Goal: Information Seeking & Learning: Learn about a topic

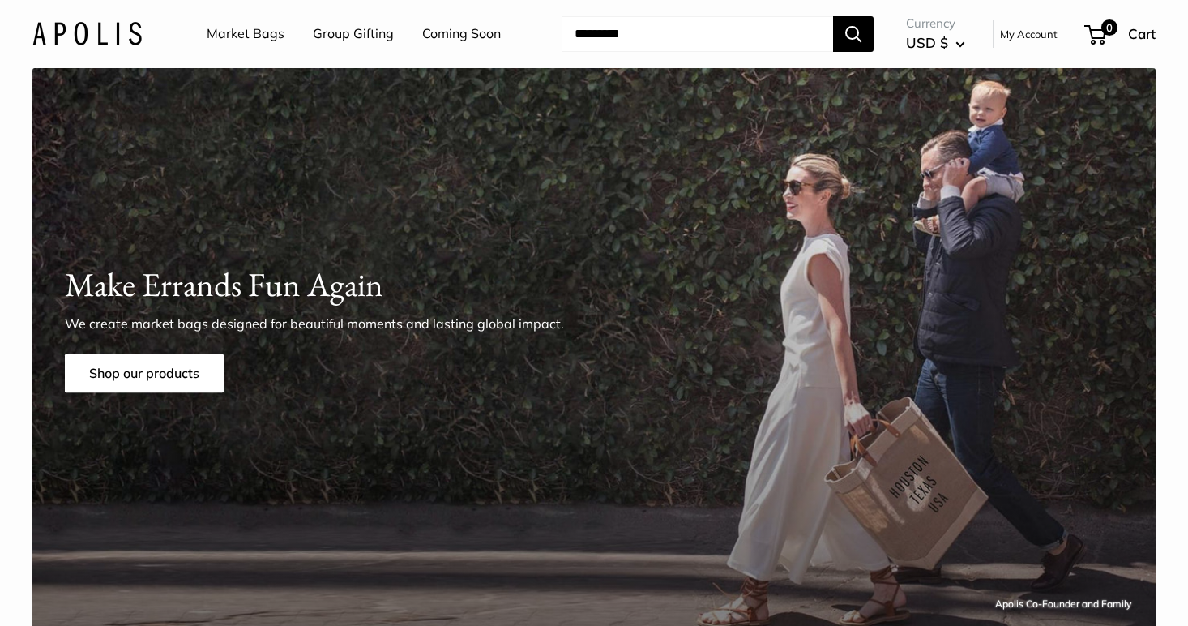
click at [668, 35] on input "Search..." at bounding box center [698, 34] width 272 height 36
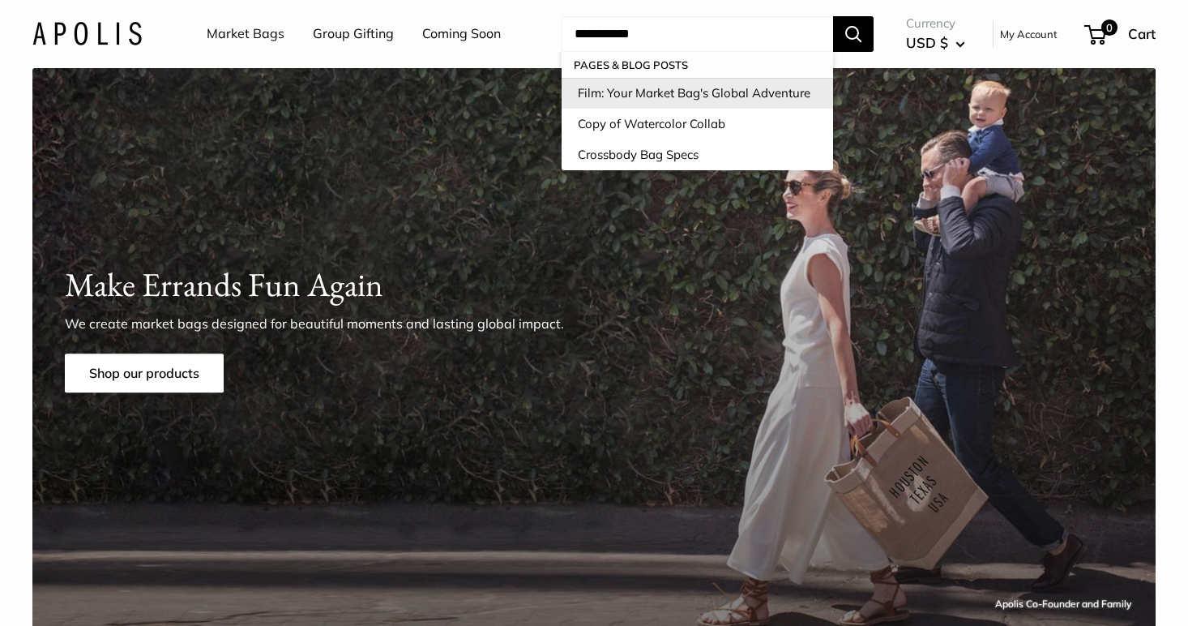
type input "**********"
click at [705, 91] on link "Film: Your Market Bag's Global Adventure" at bounding box center [698, 93] width 272 height 31
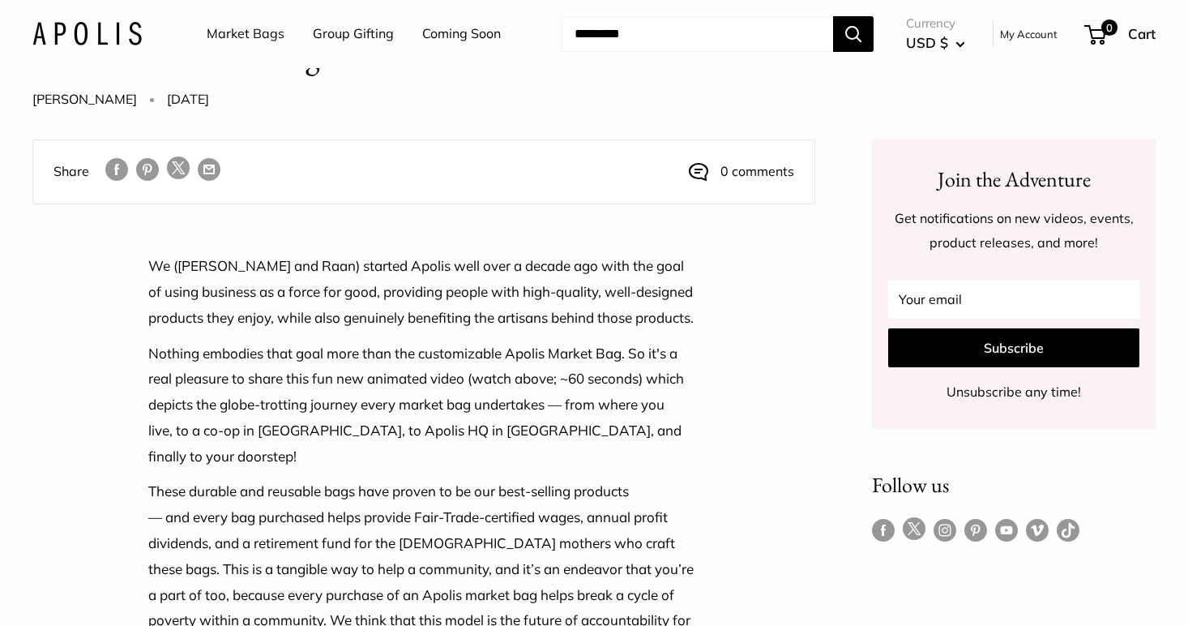
scroll to position [67, 0]
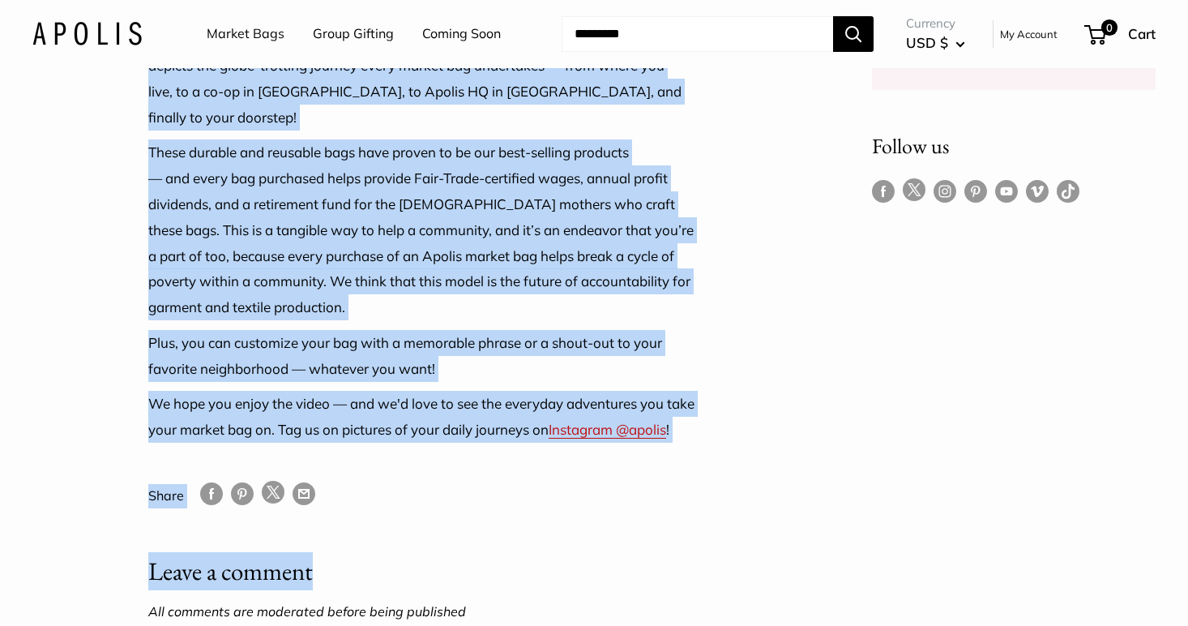
scroll to position [413, 0]
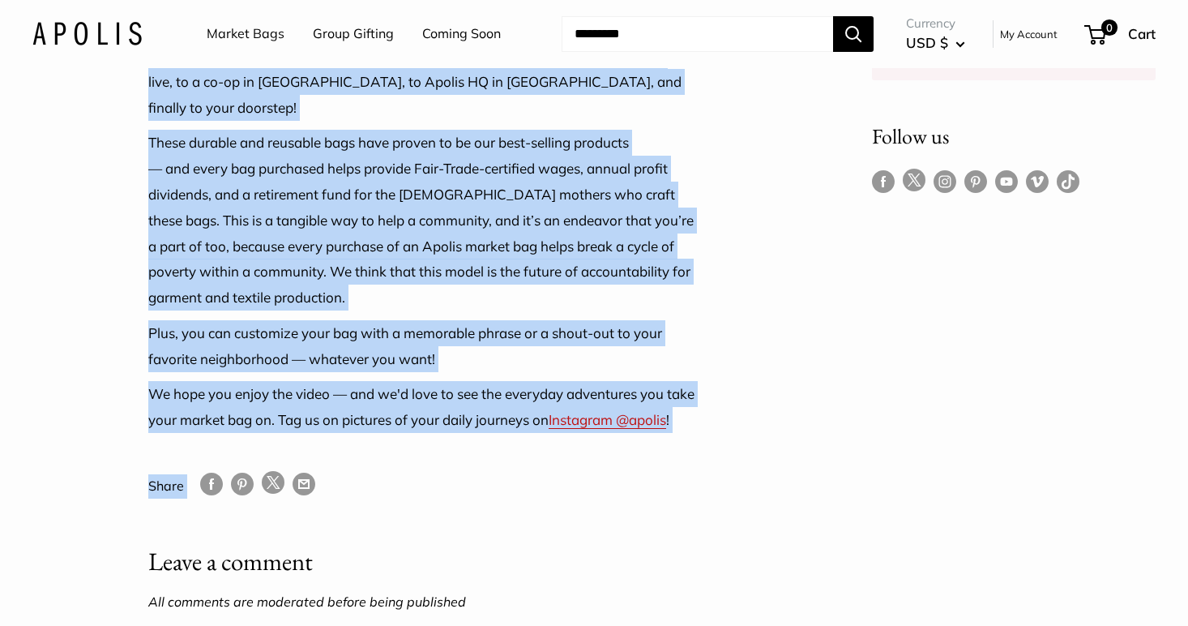
drag, startPoint x: 150, startPoint y: 259, endPoint x: 474, endPoint y: 494, distance: 400.9
click at [474, 494] on div "We (Shea and Raan) started Apolis well over a decade ago with the goal of using…" at bounding box center [423, 388] width 551 height 969
click at [456, 494] on div "We (Shea and Raan) started Apolis well over a decade ago with the goal of using…" at bounding box center [423, 388] width 551 height 969
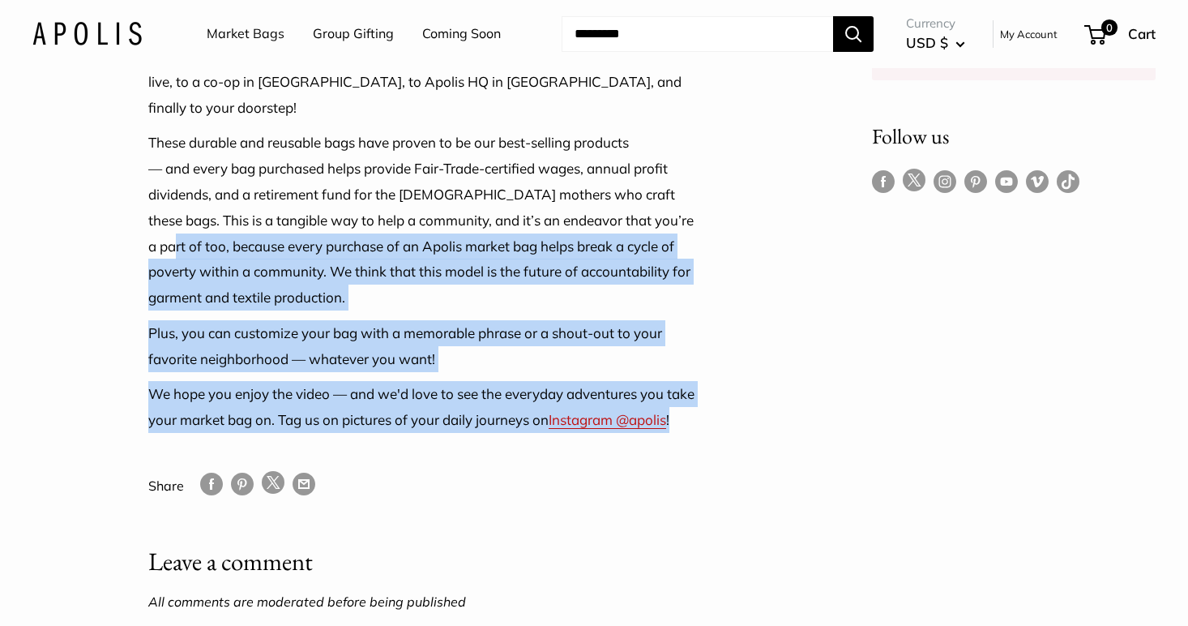
drag, startPoint x: 255, startPoint y: 476, endPoint x: 152, endPoint y: 265, distance: 234.5
click at [153, 268] on div "We (Shea and Raan) started Apolis well over a decade ago with the goal of using…" at bounding box center [423, 168] width 551 height 528
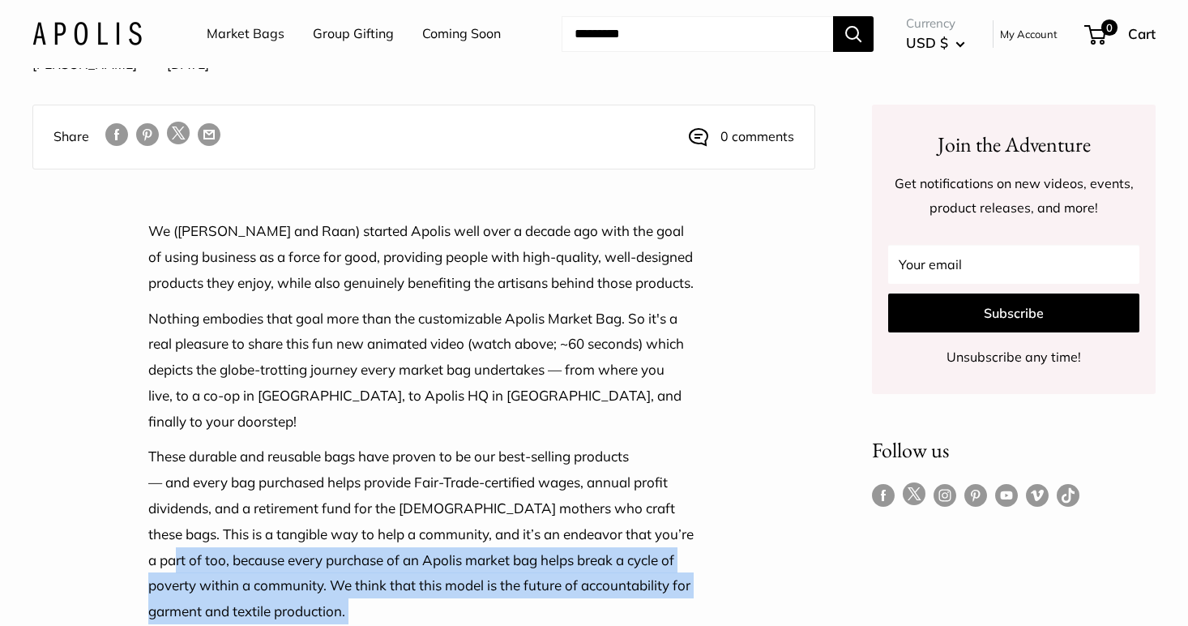
scroll to position [61, 0]
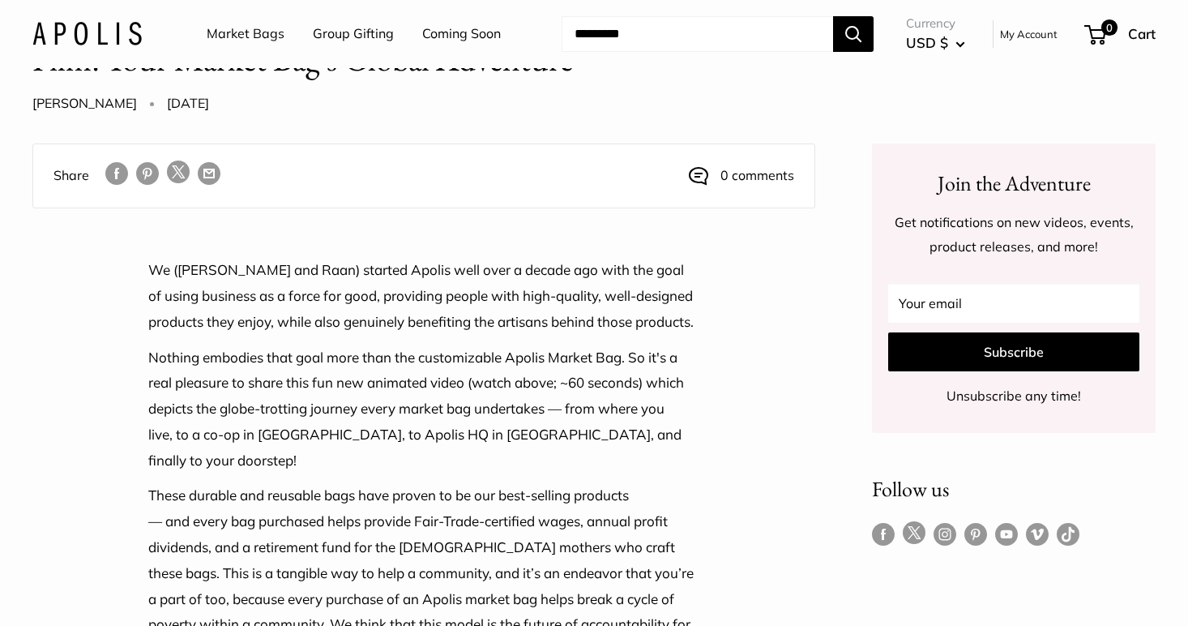
click at [151, 268] on p "We (Shea and Raan) started Apolis well over a decade ago with the goal of using…" at bounding box center [423, 295] width 551 height 77
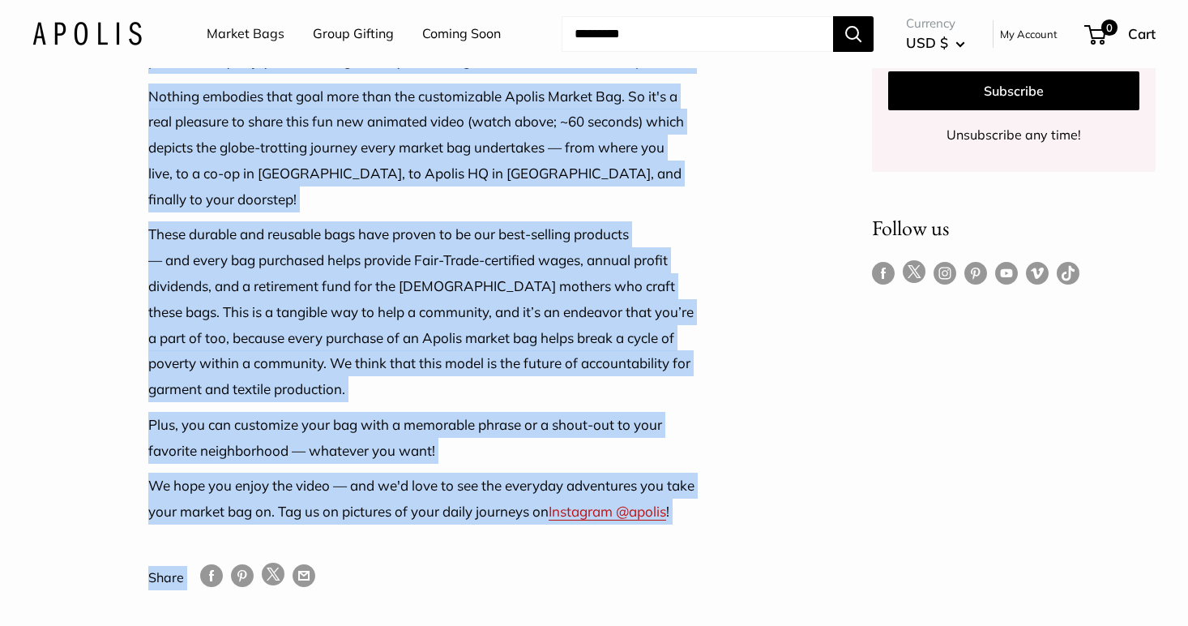
scroll to position [462, 0]
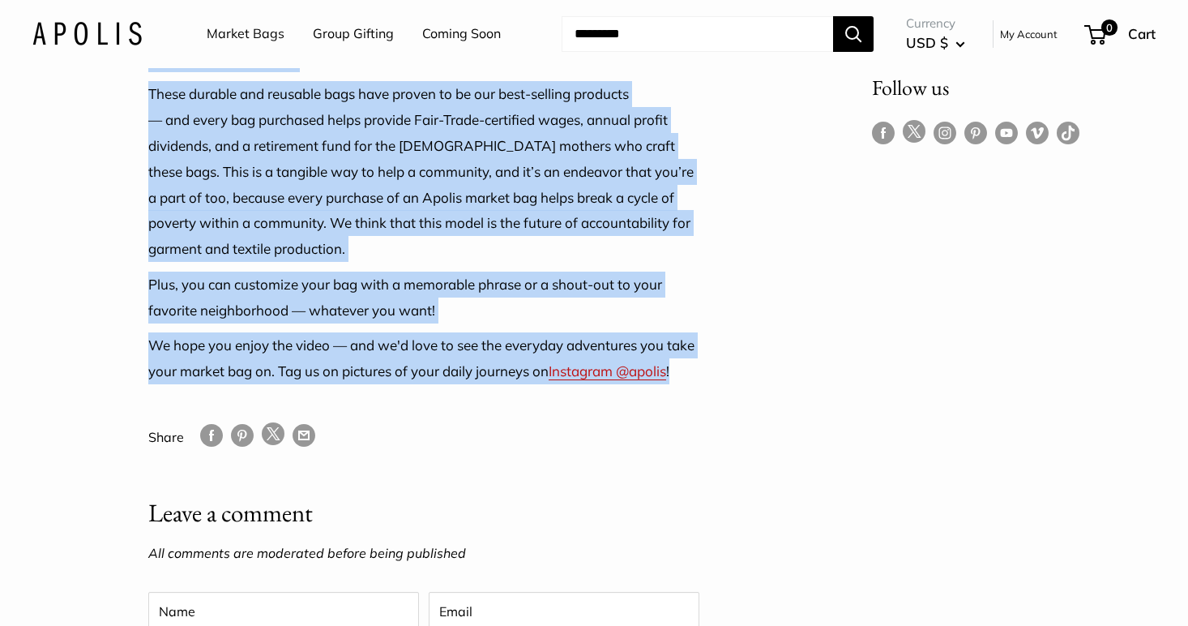
drag, startPoint x: 155, startPoint y: 273, endPoint x: 495, endPoint y: 426, distance: 373.3
click at [495, 383] on div "We (Shea and Raan) started Apolis well over a decade ago with the goal of using…" at bounding box center [423, 120] width 551 height 528
copy div "We (Shea and Raan) started Apolis well over a decade ago with the goal of using…"
click at [726, 255] on article "Share 0 comments We (Shea and Raan) started Apolis well over a decade ago with …" at bounding box center [423, 283] width 783 height 1082
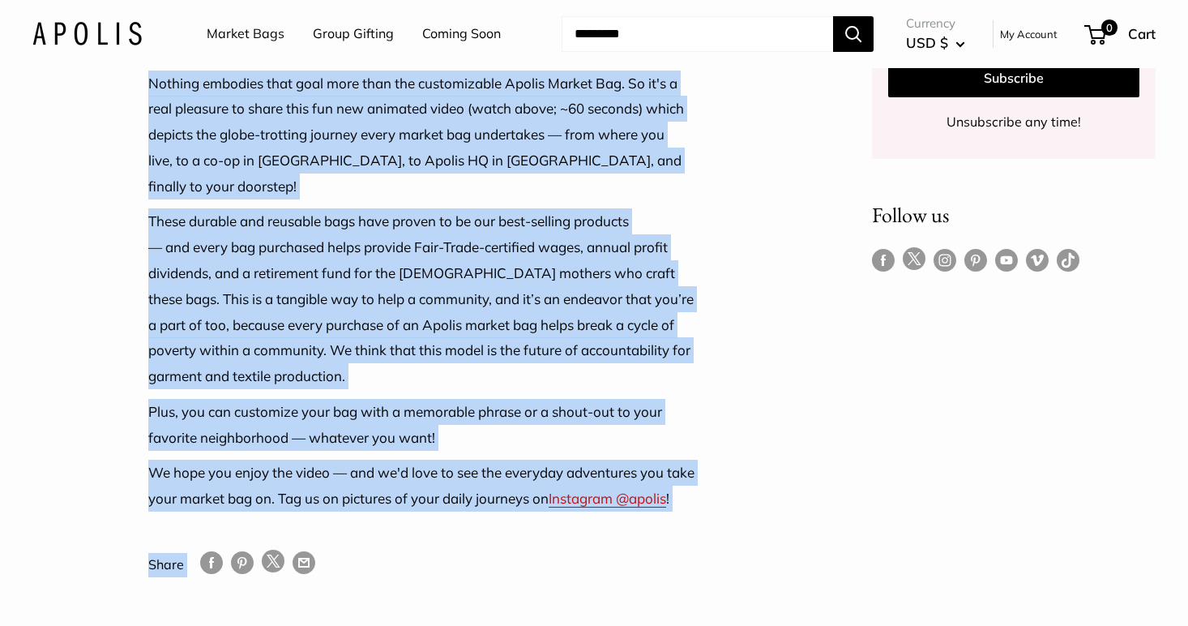
scroll to position [424, 0]
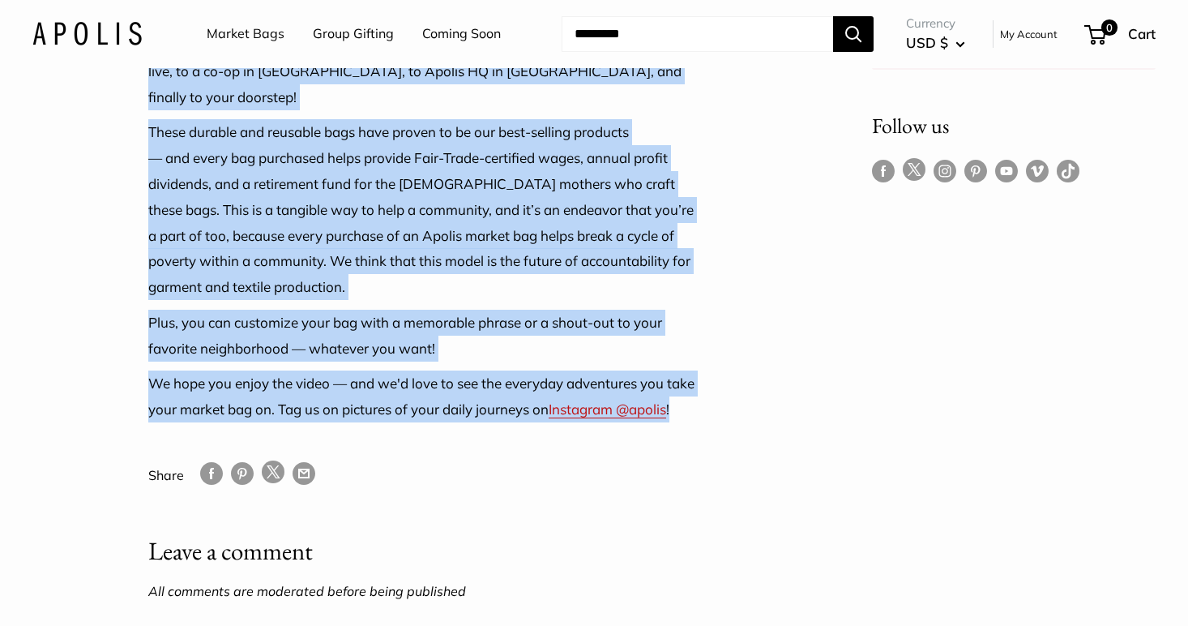
drag, startPoint x: 151, startPoint y: 329, endPoint x: 315, endPoint y: 464, distance: 213.1
click at [315, 421] on div "We (Shea and Raan) started Apolis well over a decade ago with the goal of using…" at bounding box center [423, 158] width 551 height 528
copy div "We (Shea and Raan) started Apolis well over a decade ago with the goal of using…"
click at [81, 333] on article "Share 0 comments We (Shea and Raan) started Apolis well over a decade ago with …" at bounding box center [423, 321] width 783 height 1082
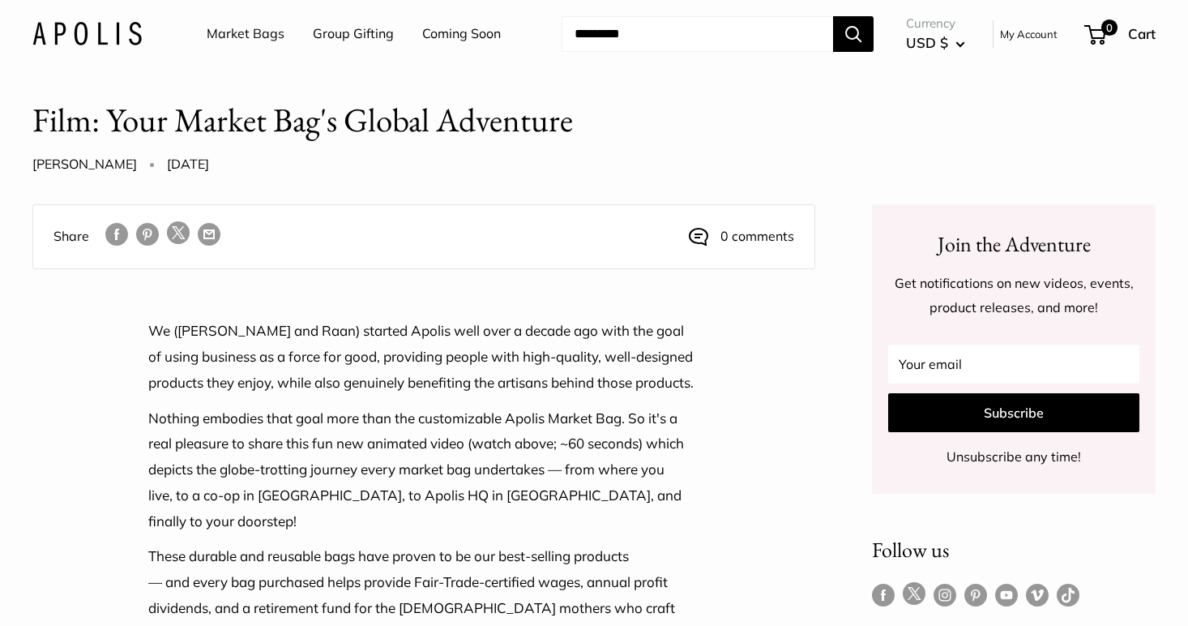
scroll to position [1, 0]
click at [684, 41] on input "Search..." at bounding box center [698, 34] width 272 height 36
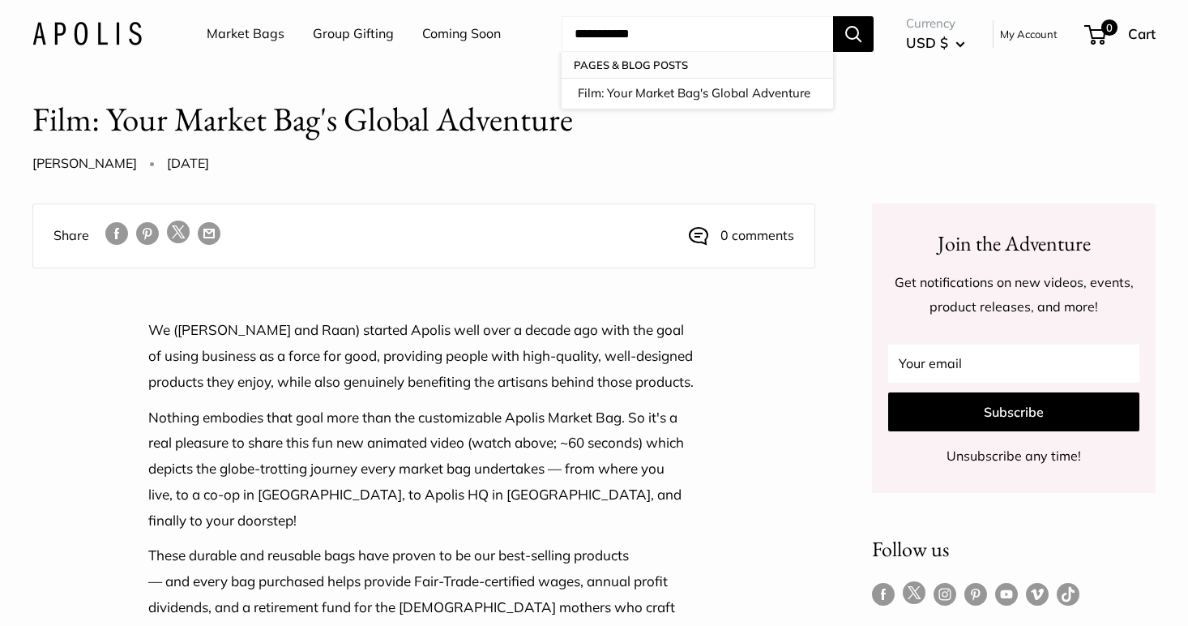
type input "**********"
click at [853, 33] on button "Search" at bounding box center [853, 34] width 41 height 36
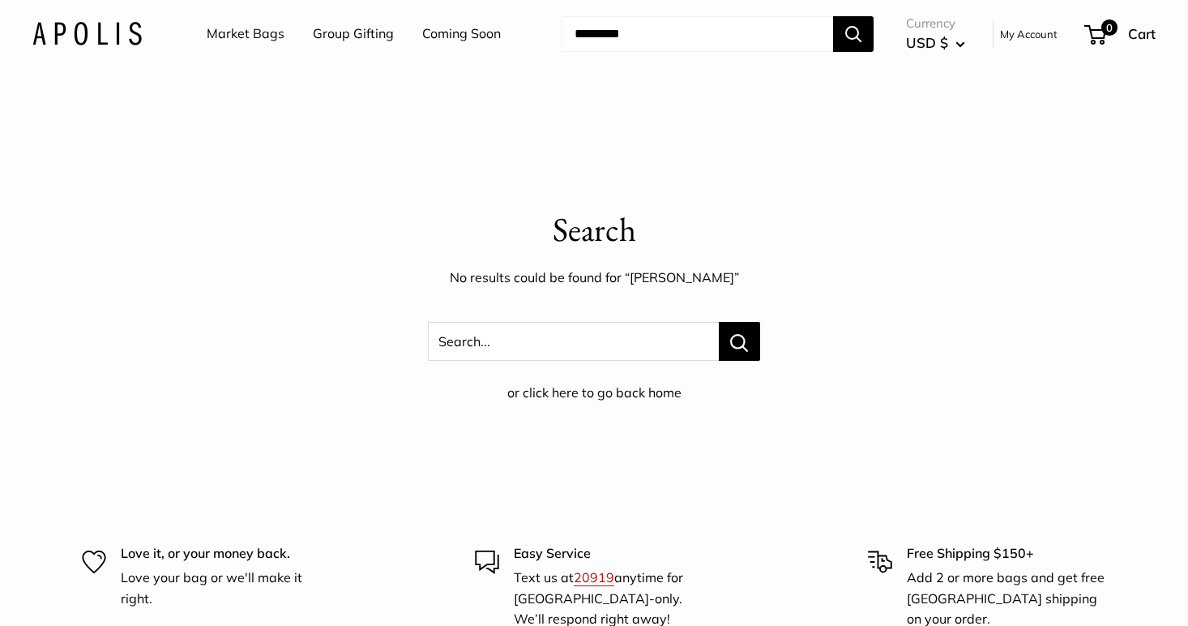
click at [90, 28] on img at bounding box center [86, 34] width 109 height 24
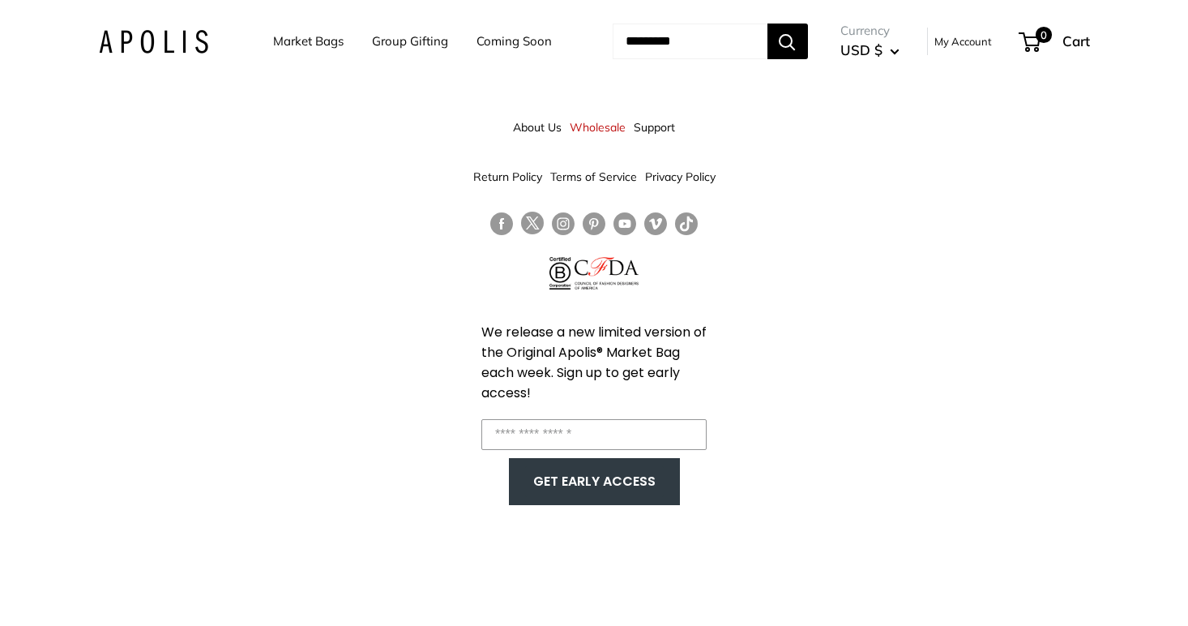
click at [538, 124] on link "About Us" at bounding box center [537, 127] width 49 height 29
